Goal: Find specific page/section: Find specific page/section

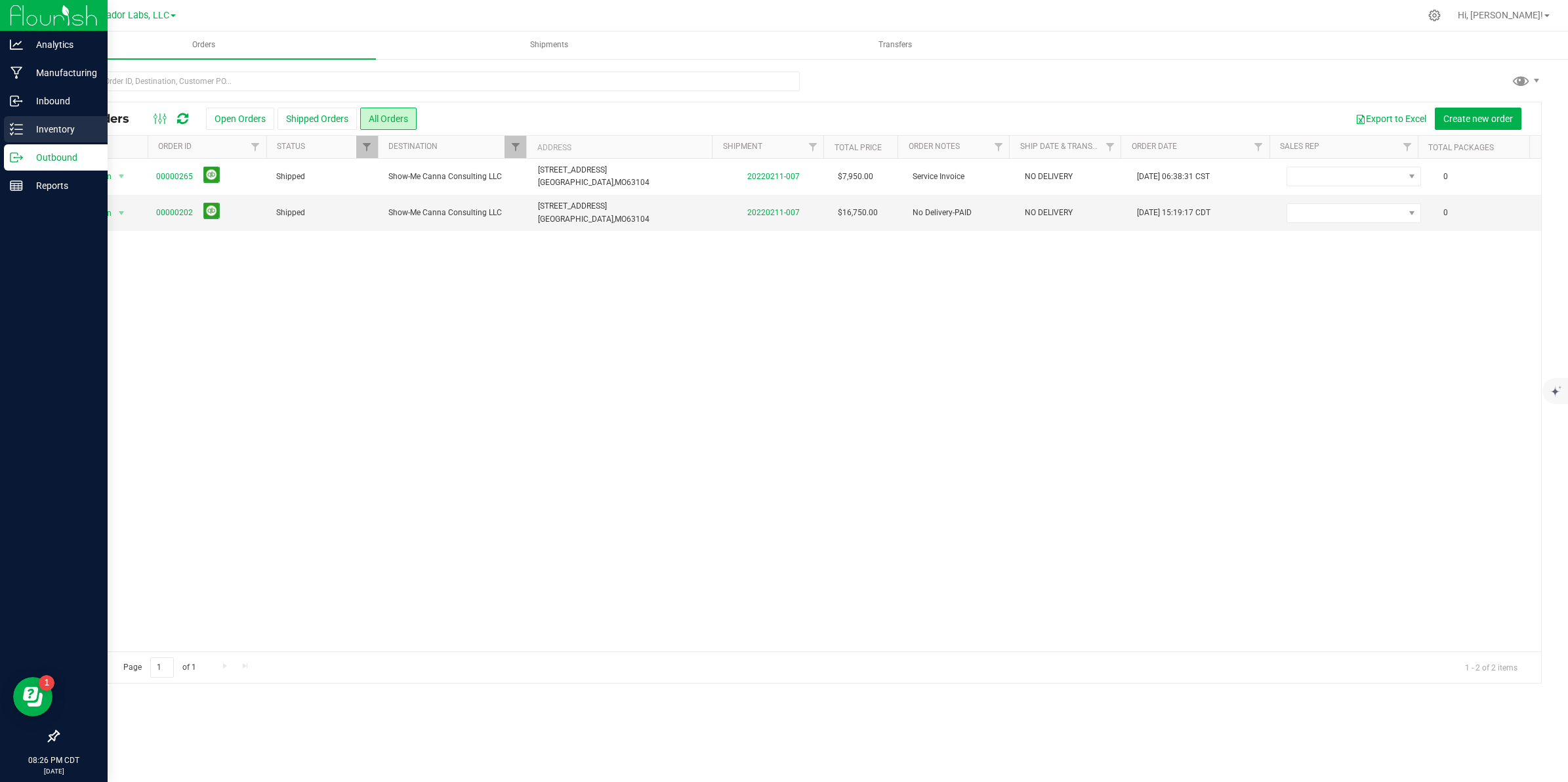
click at [50, 125] on p "Inventory" at bounding box center [62, 129] width 79 height 16
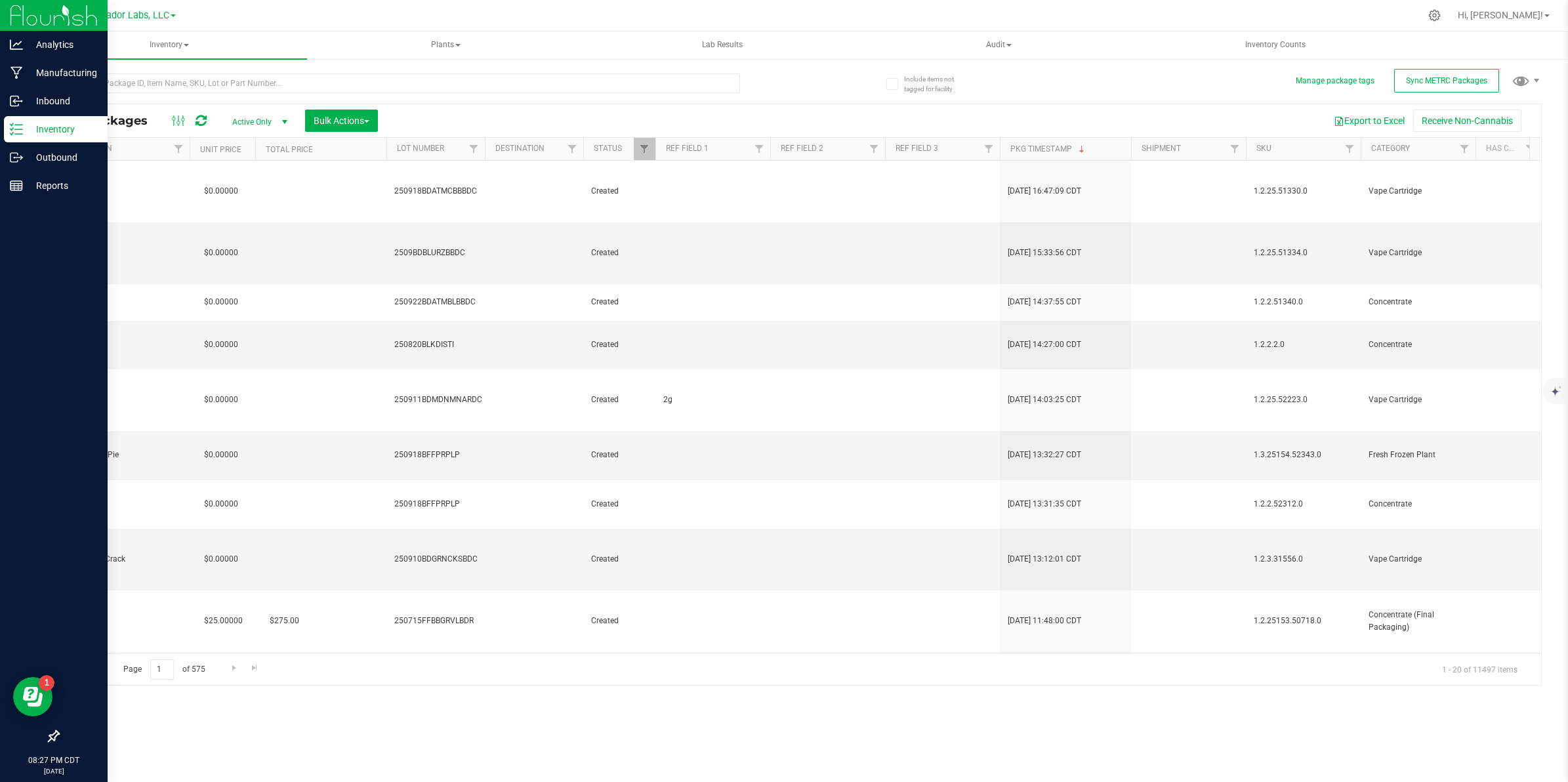
scroll to position [0, 1277]
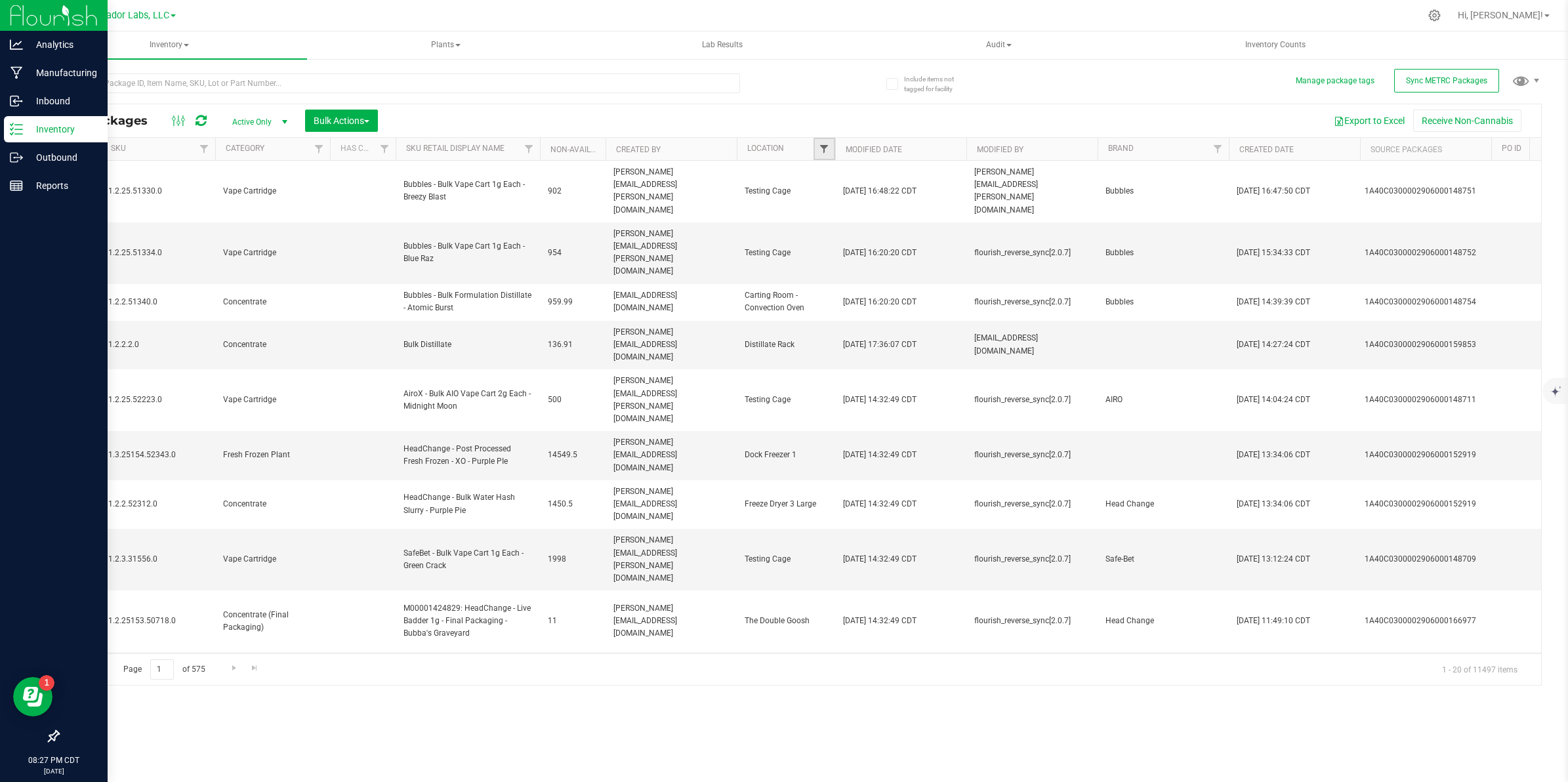
click at [824, 151] on span "Filter" at bounding box center [824, 149] width 11 height 11
type input "rem"
click at [830, 206] on input "Remediation Destination" at bounding box center [831, 209] width 8 height 8
checkbox input "true"
click at [861, 264] on button "Filter" at bounding box center [853, 258] width 63 height 29
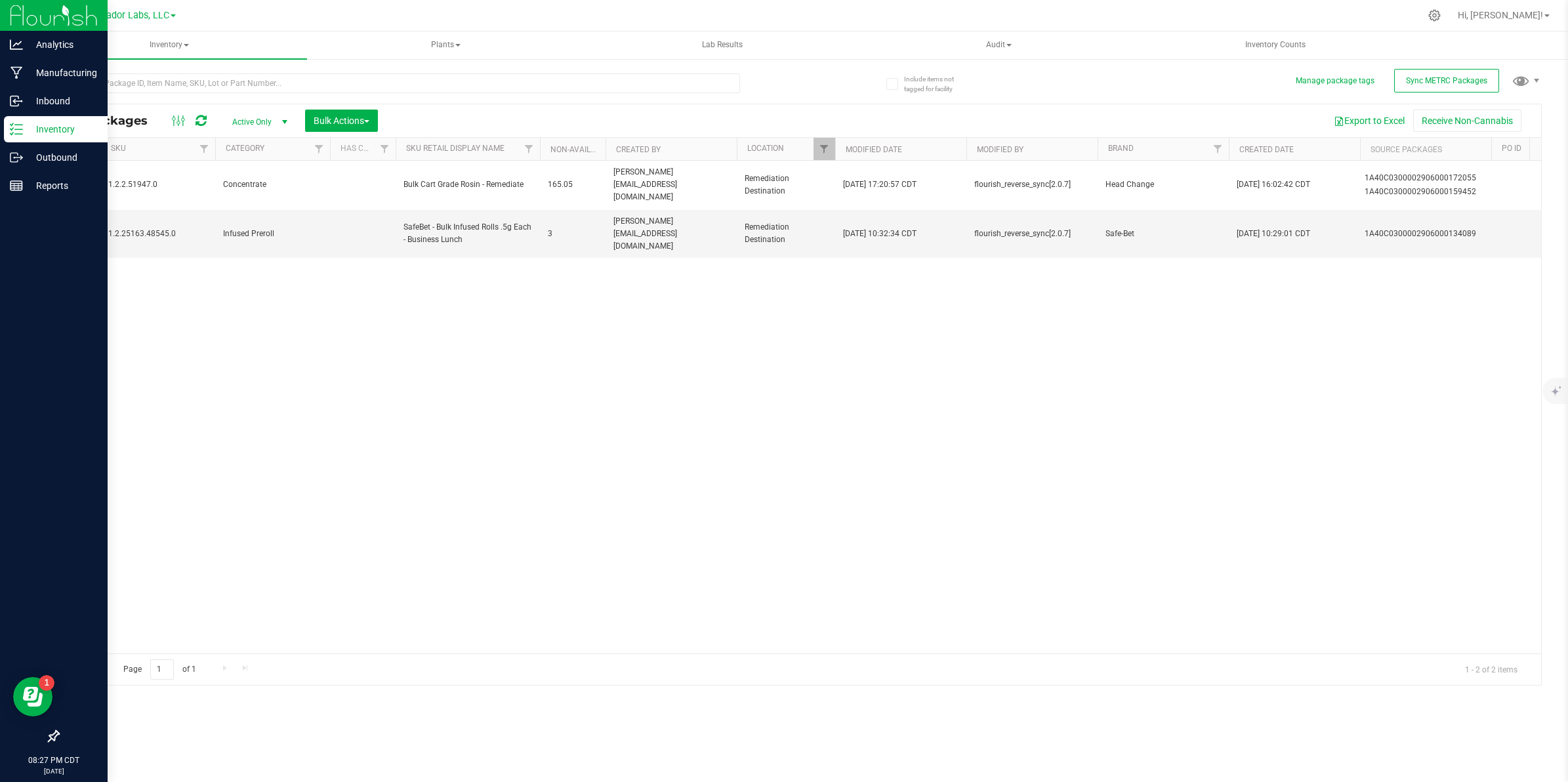
type input "[DATE]"
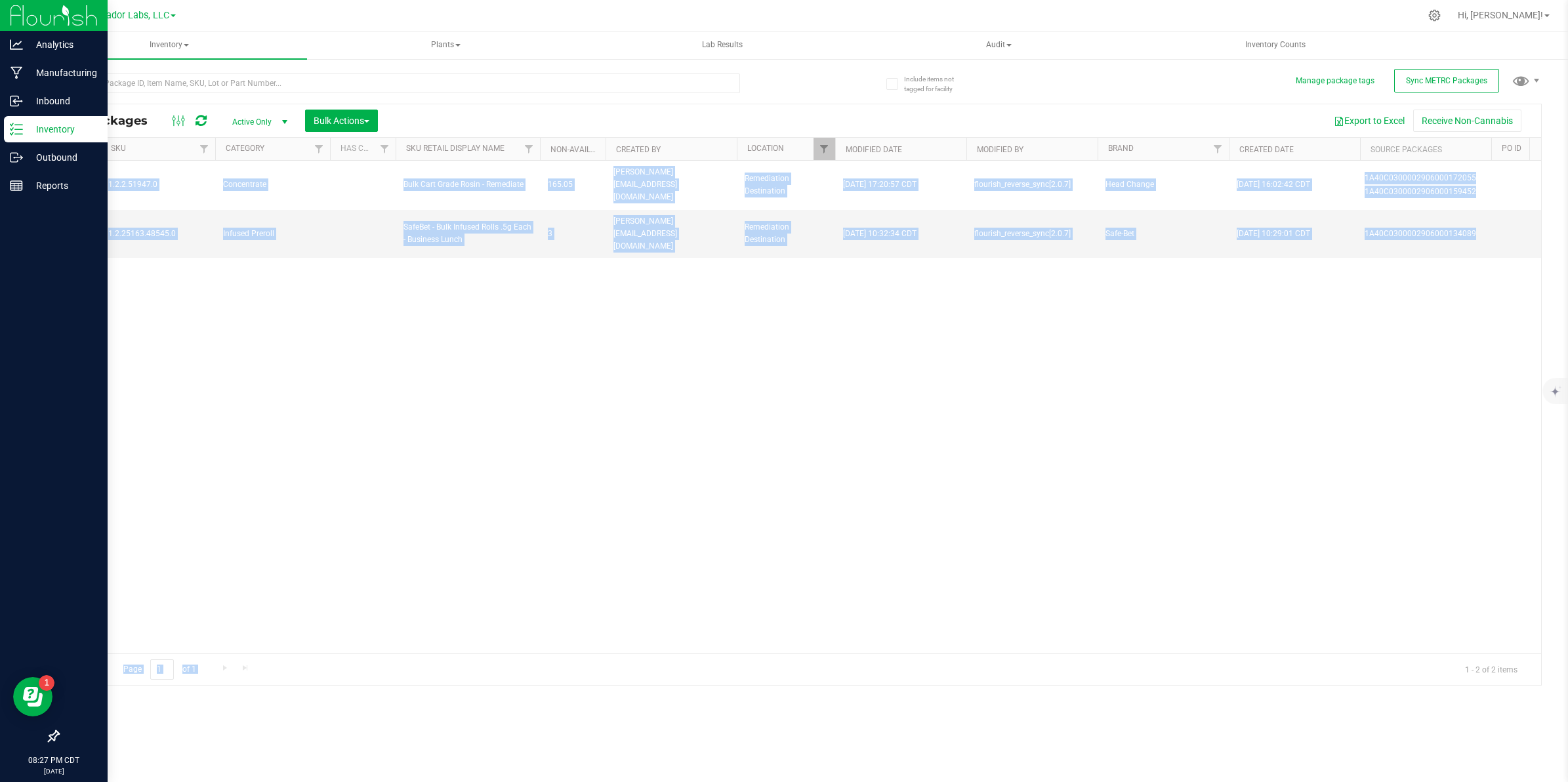
drag, startPoint x: 1051, startPoint y: 654, endPoint x: 1034, endPoint y: 651, distance: 17.3
click at [1034, 651] on div "All Packages Active Only Active Only Lab Samples Locked All External Internal B…" at bounding box center [800, 395] width 1484 height 582
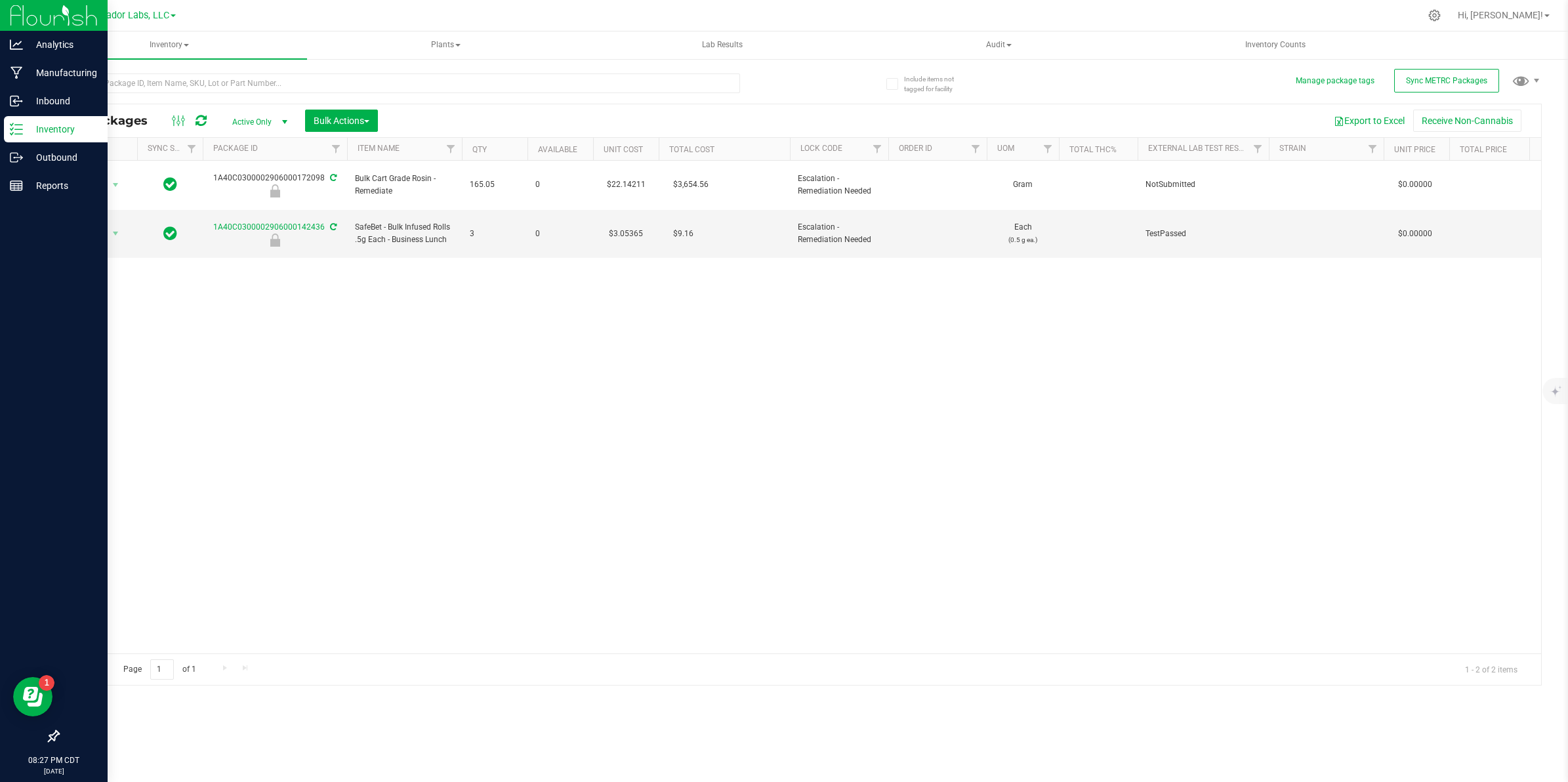
click at [241, 123] on span "Active Only" at bounding box center [257, 122] width 72 height 18
click at [238, 201] on li "All" at bounding box center [251, 203] width 71 height 20
